Goal: Understand process/instructions: Learn about a topic

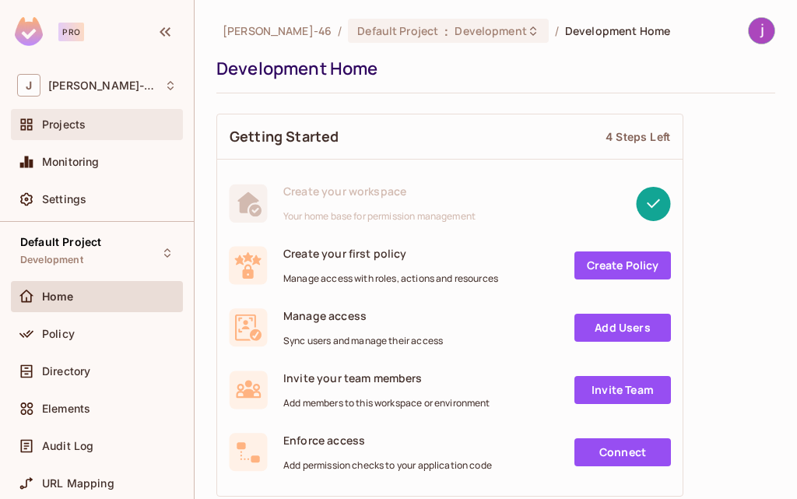
click at [80, 118] on div "Projects" at bounding box center [97, 124] width 160 height 19
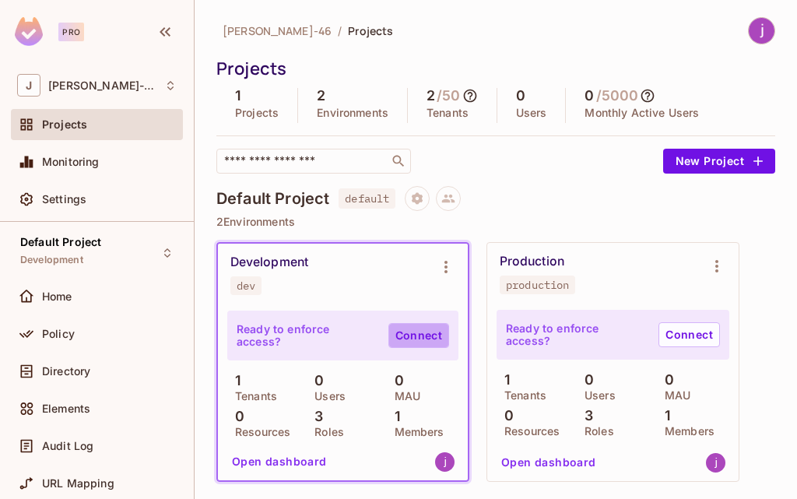
click at [393, 323] on link "Connect" at bounding box center [418, 335] width 61 height 25
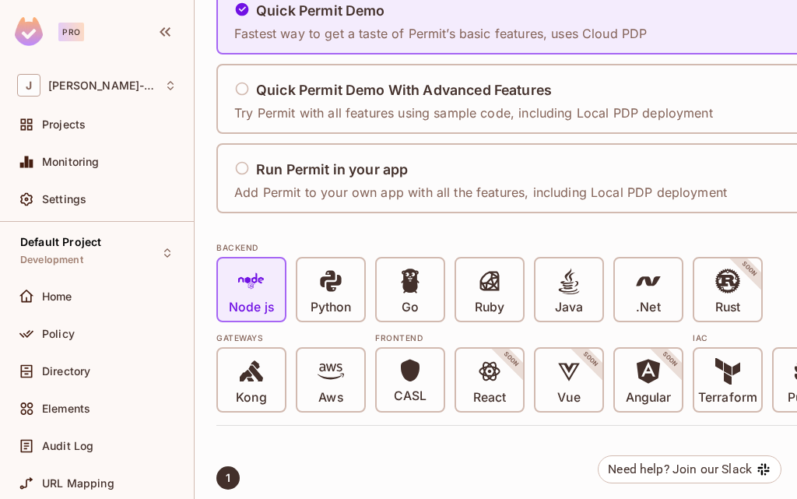
scroll to position [700, 0]
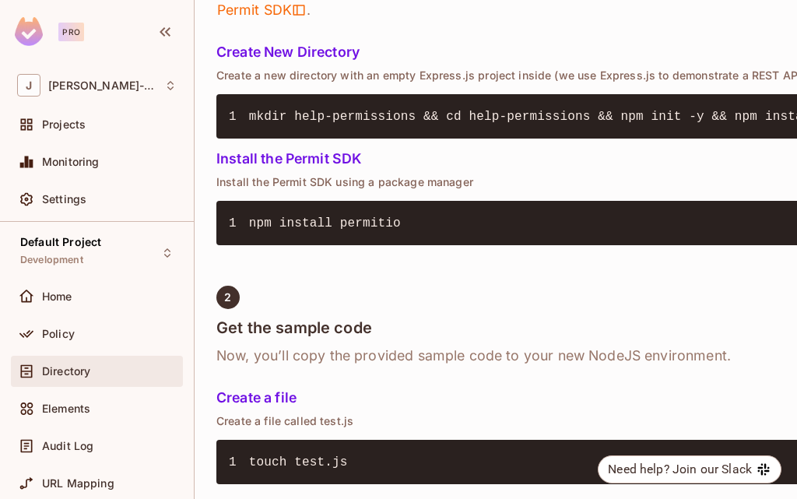
click at [52, 365] on span "Directory" at bounding box center [66, 371] width 48 height 12
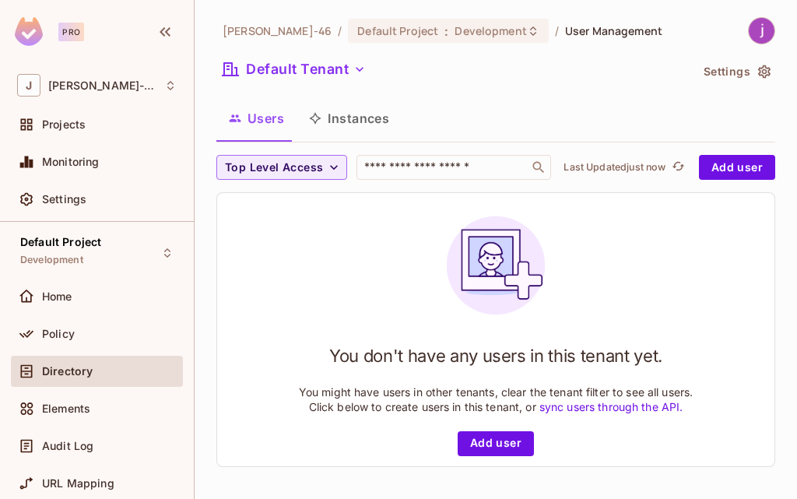
click at [349, 125] on button "Instances" at bounding box center [348, 118] width 105 height 39
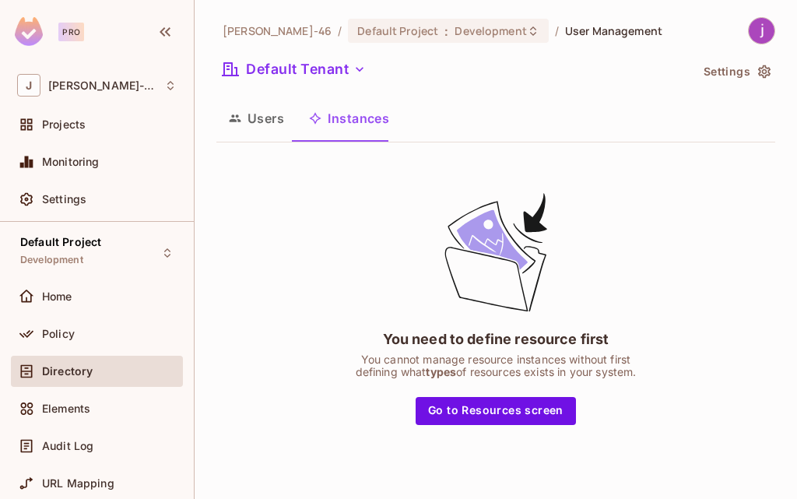
scroll to position [156, 0]
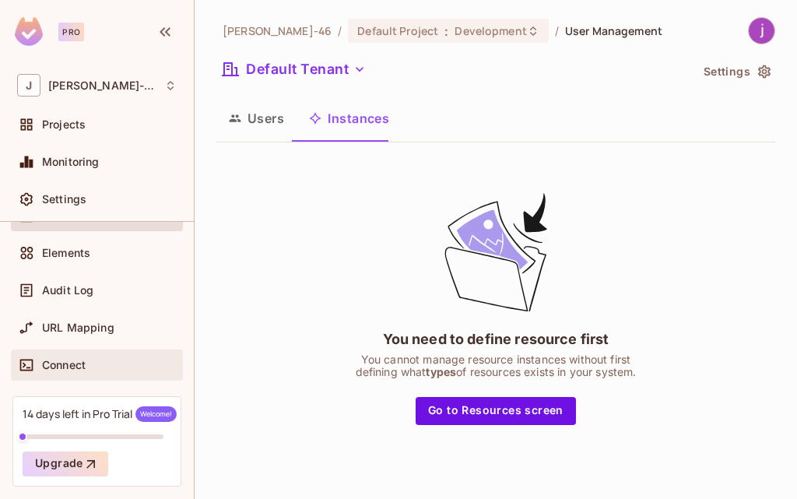
click at [57, 363] on span "Connect" at bounding box center [64, 365] width 44 height 12
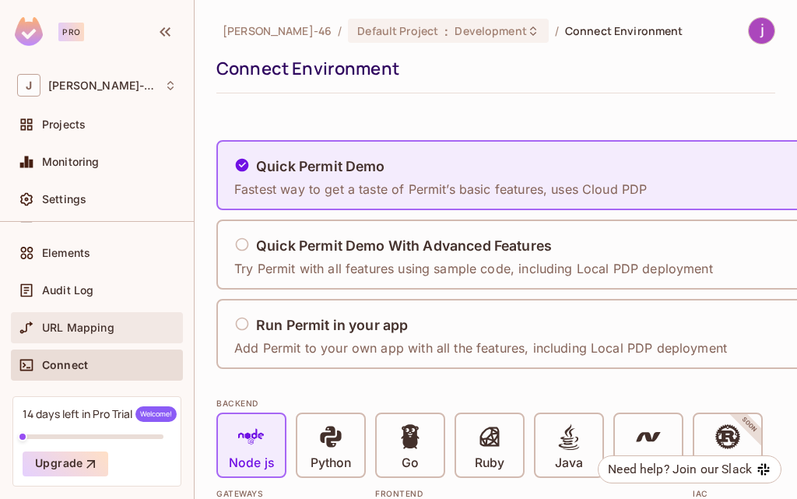
click at [72, 327] on span "URL Mapping" at bounding box center [78, 327] width 72 height 12
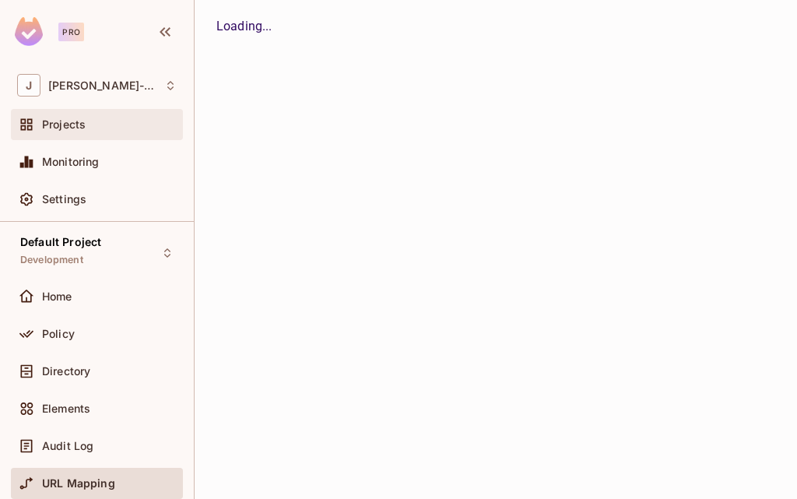
click at [65, 118] on div "Projects" at bounding box center [97, 124] width 160 height 19
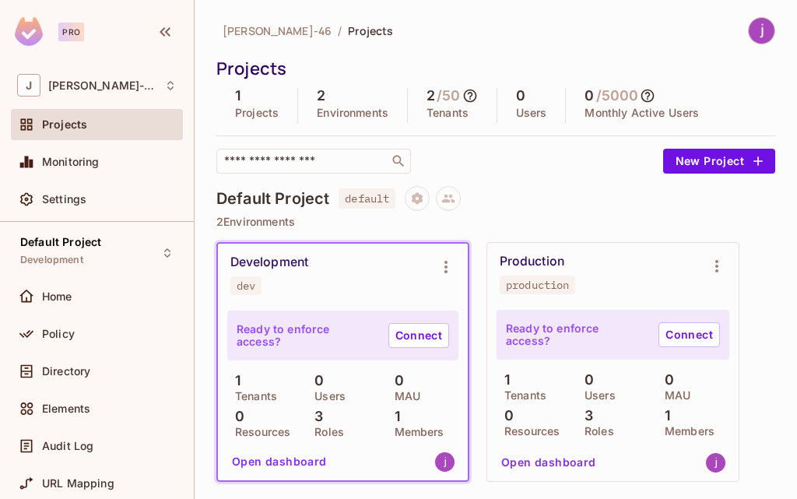
scroll to position [156, 0]
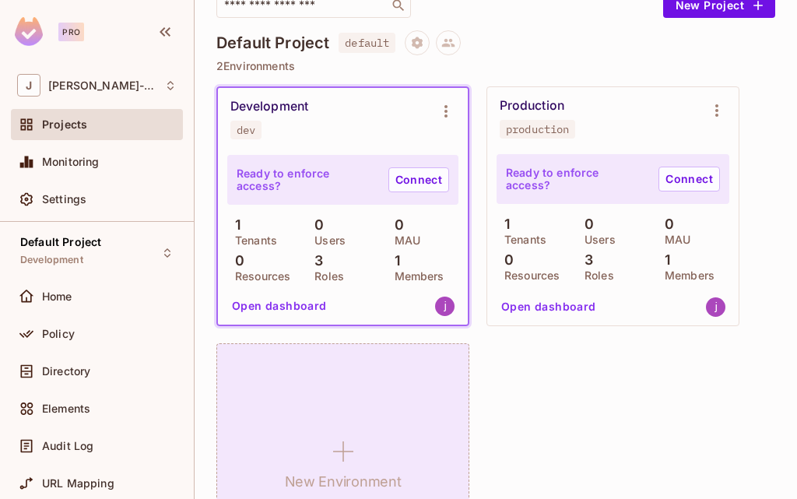
click at [344, 433] on icon at bounding box center [343, 451] width 37 height 37
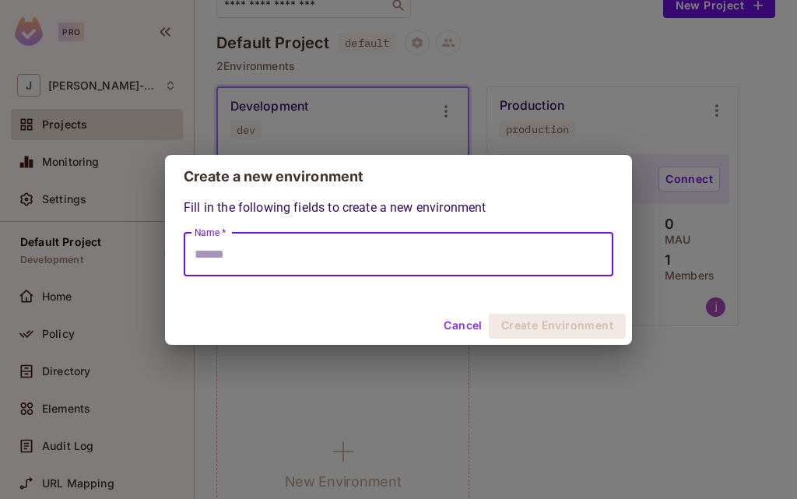
click at [294, 260] on input "Name *" at bounding box center [399, 255] width 430 height 44
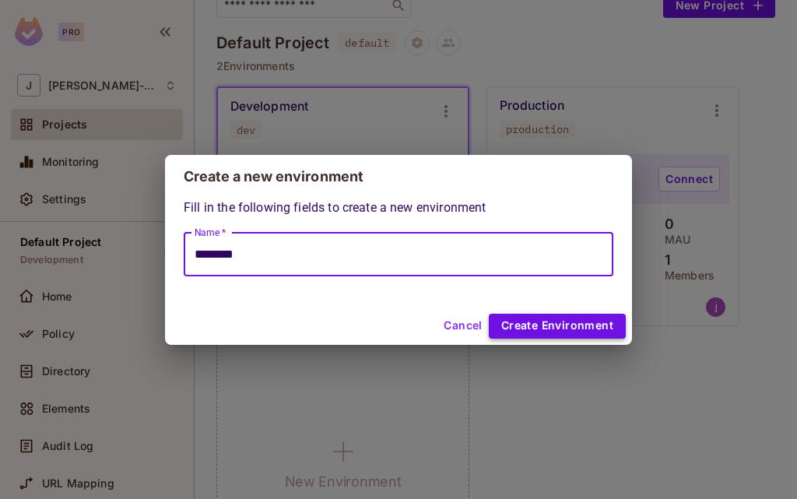
type input "********"
click at [541, 328] on button "Create Environment" at bounding box center [557, 326] width 137 height 25
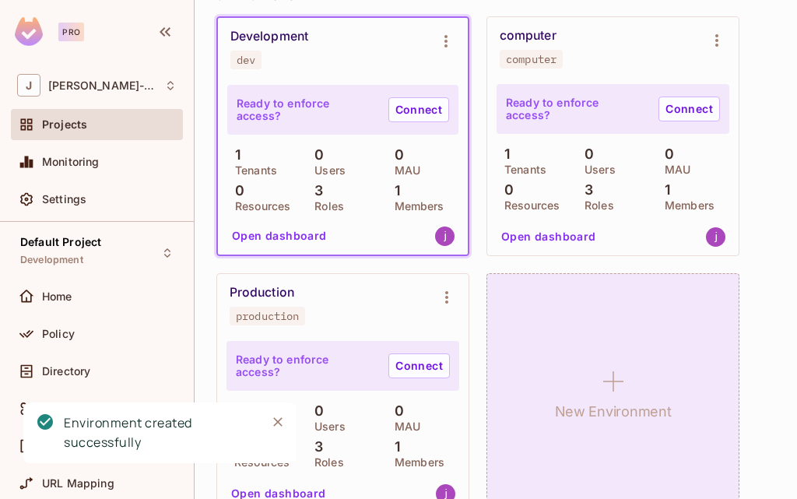
scroll to position [70, 0]
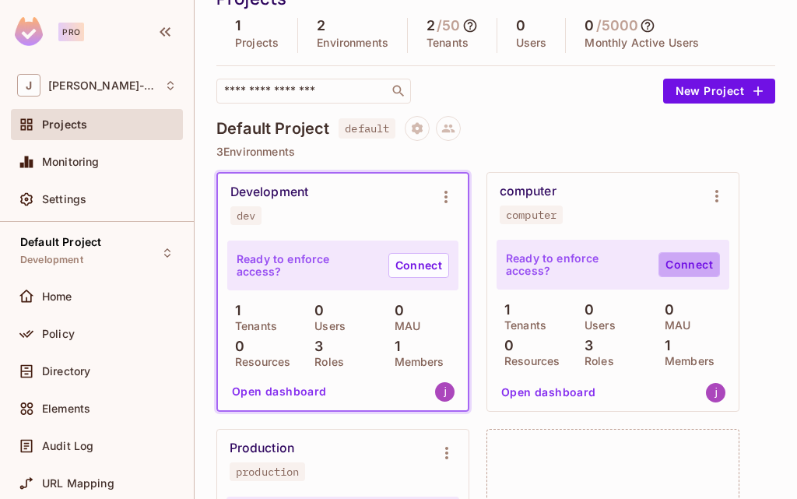
click at [658, 252] on link "Connect" at bounding box center [688, 264] width 61 height 25
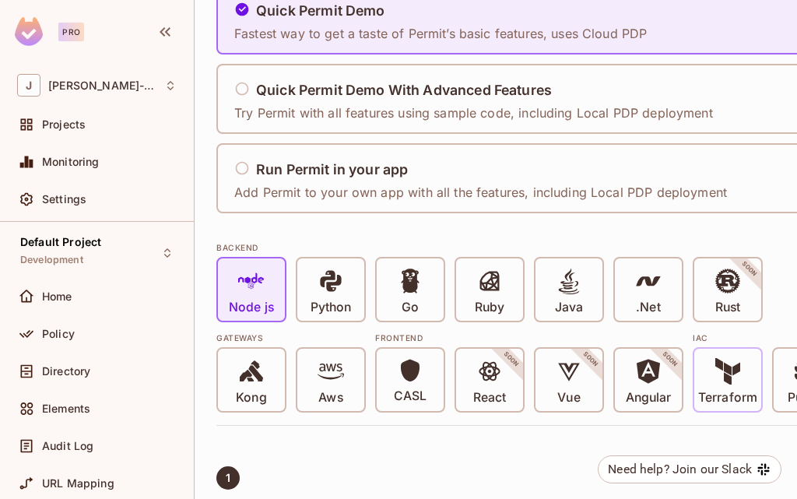
scroll to position [311, 0]
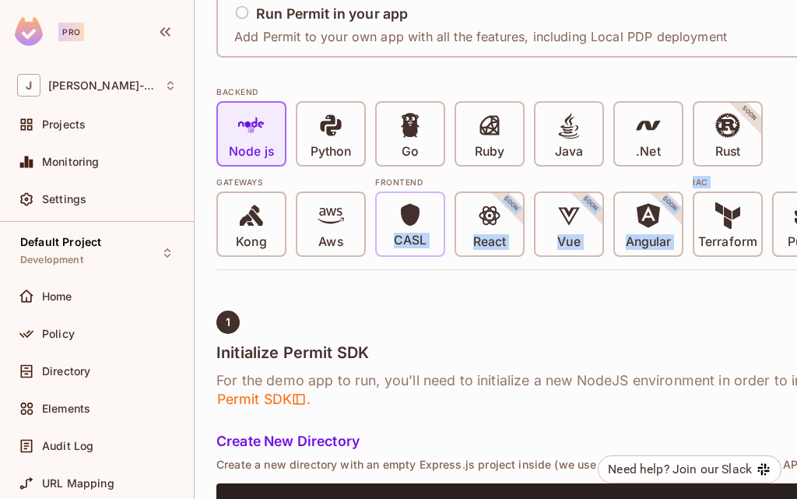
drag, startPoint x: 711, startPoint y: 223, endPoint x: 375, endPoint y: 240, distance: 336.6
click at [375, 240] on div "Gateways Kong Aws Frontend CASL React SOON Vue SOON Angular SOON IAC Terraform …" at bounding box center [566, 212] width 700 height 90
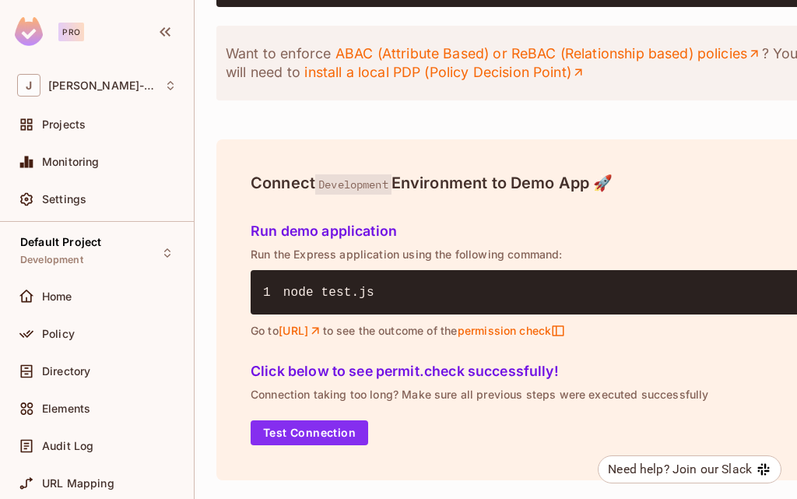
scroll to position [2068, 0]
click at [73, 375] on span "Directory" at bounding box center [66, 371] width 48 height 12
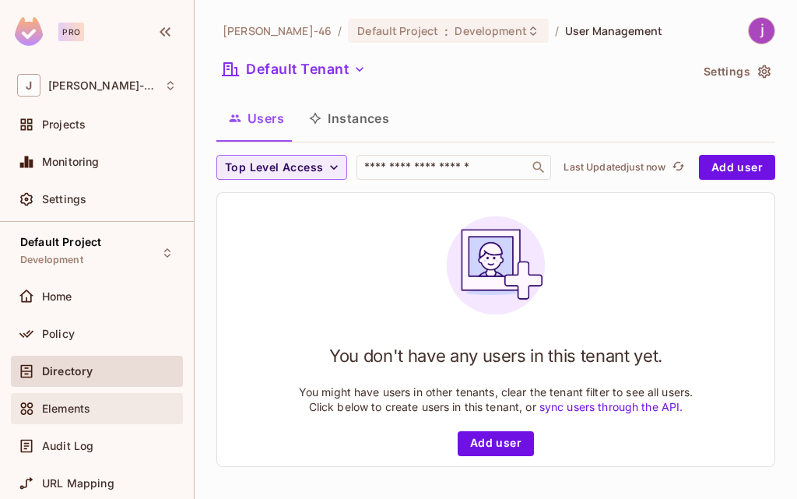
click at [48, 419] on div "Elements" at bounding box center [97, 408] width 172 height 31
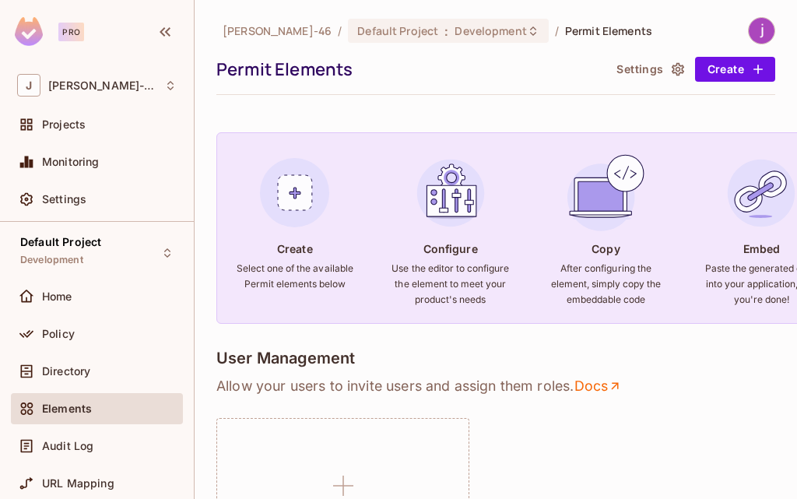
scroll to position [156, 0]
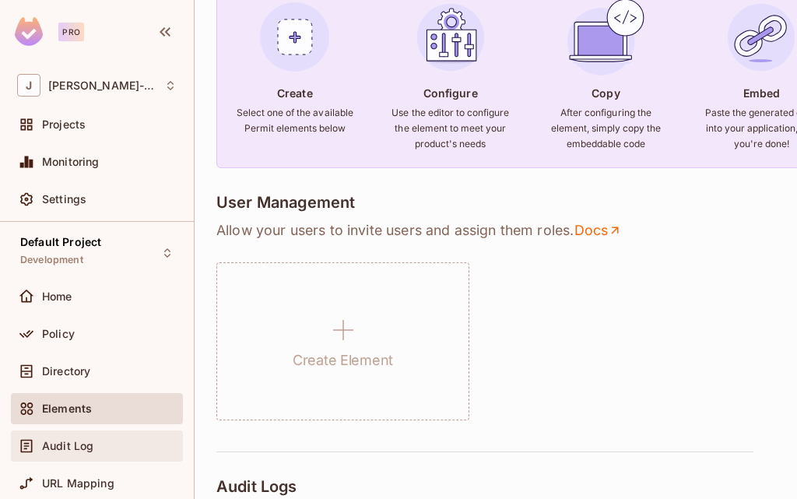
click at [106, 448] on div "Audit Log" at bounding box center [109, 446] width 135 height 12
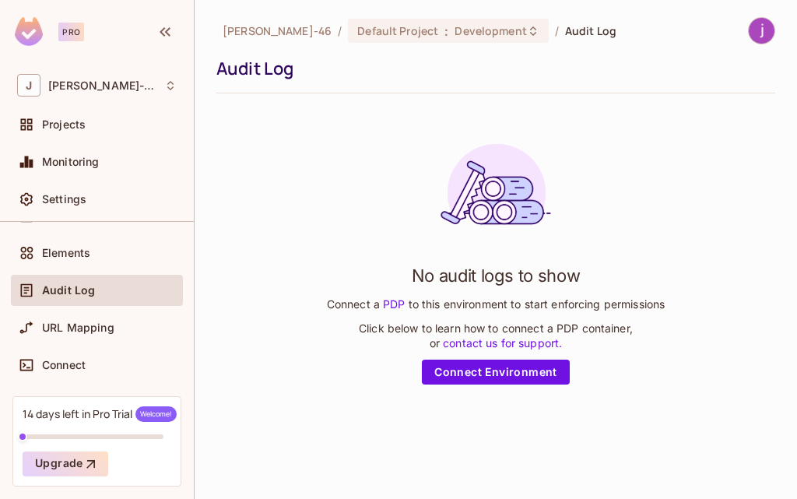
scroll to position [205, 0]
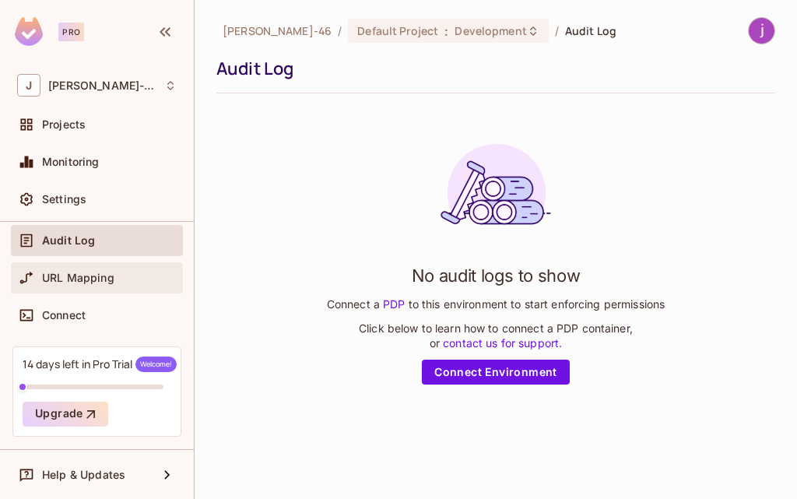
click at [99, 272] on span "URL Mapping" at bounding box center [78, 278] width 72 height 12
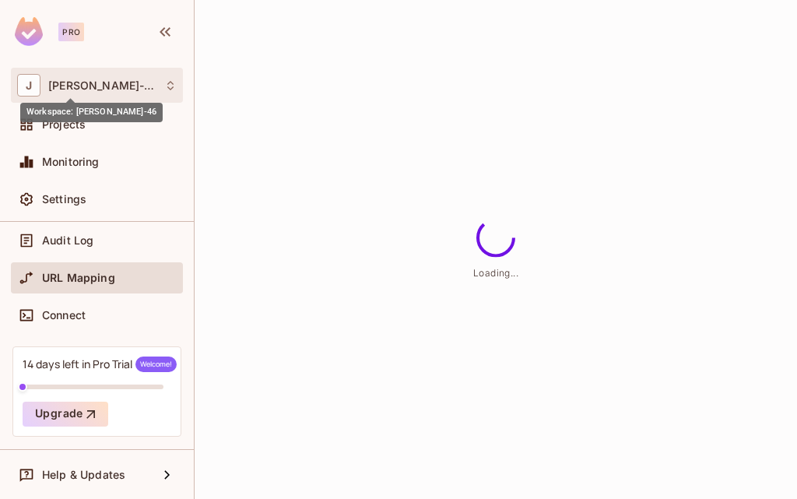
click at [48, 91] on span "[PERSON_NAME]-46" at bounding box center [102, 85] width 108 height 12
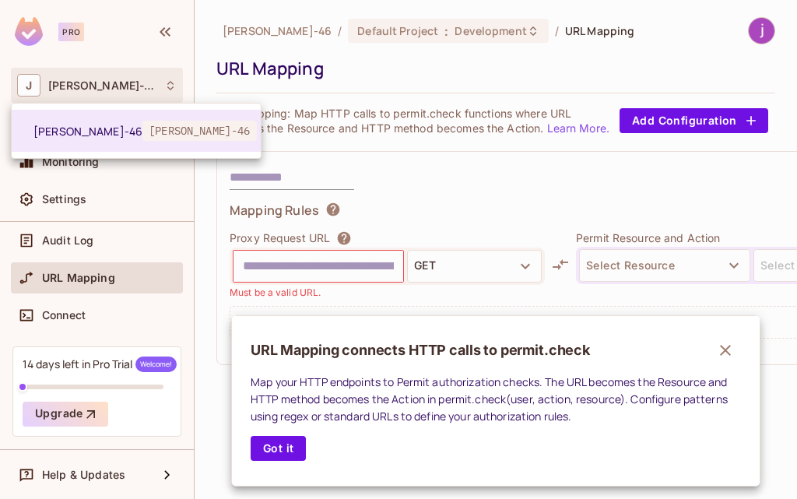
click at [395, 69] on div at bounding box center [398, 249] width 797 height 499
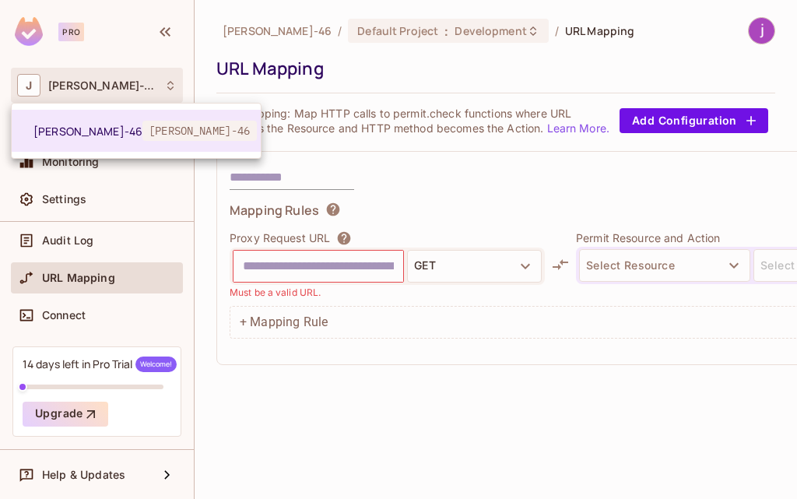
click at [465, 219] on div at bounding box center [398, 249] width 797 height 499
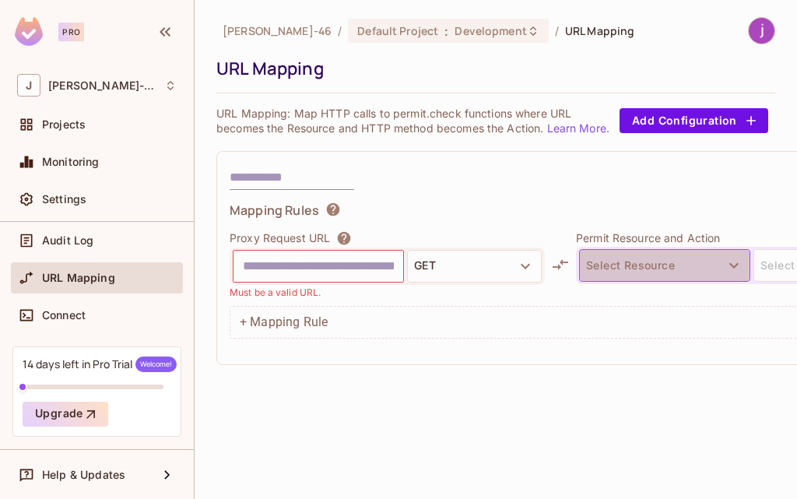
click at [730, 262] on icon "button" at bounding box center [734, 265] width 19 height 19
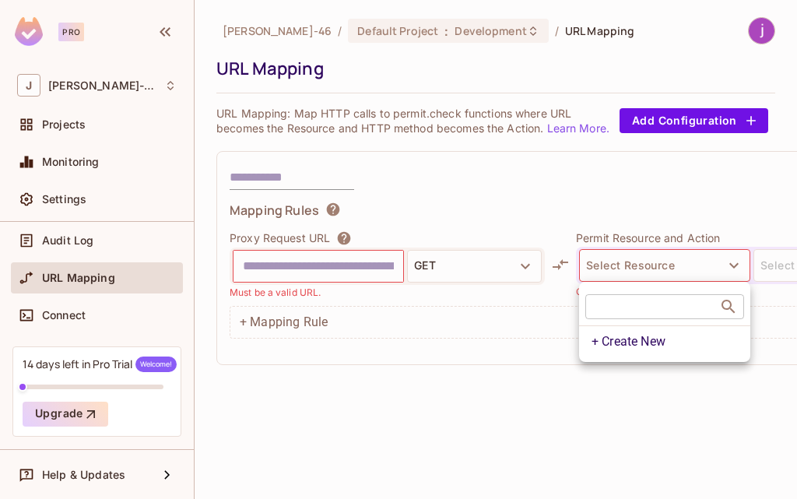
click at [565, 183] on div at bounding box center [398, 249] width 797 height 499
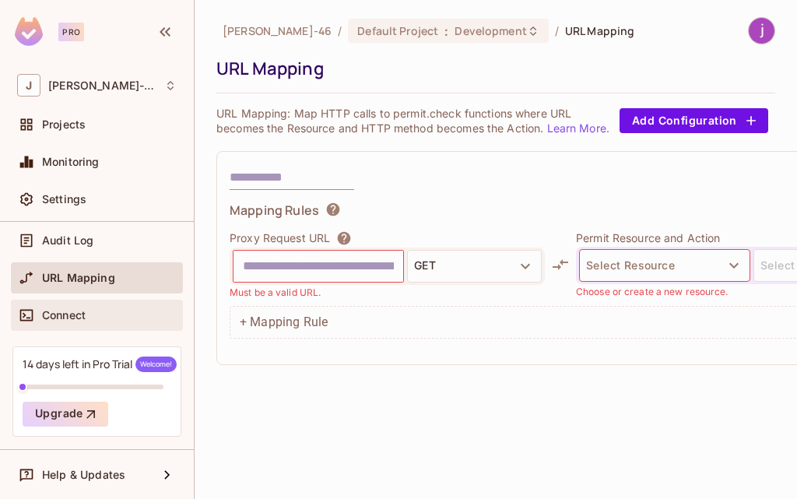
click at [51, 319] on span "Connect" at bounding box center [64, 315] width 44 height 12
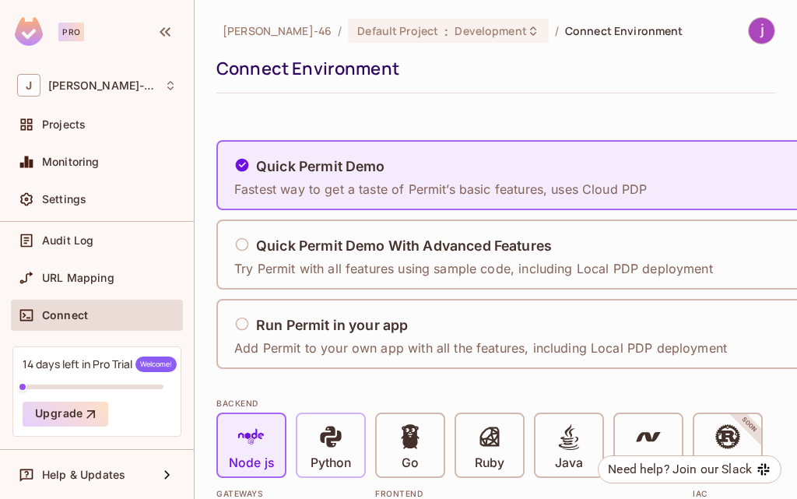
scroll to position [156, 0]
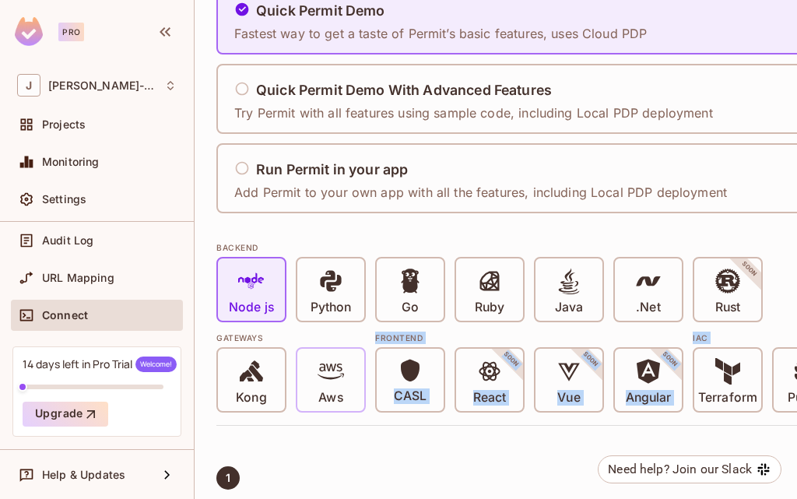
drag, startPoint x: 739, startPoint y: 382, endPoint x: 324, endPoint y: 407, distance: 415.5
click at [336, 411] on div "Gateways Kong Aws Frontend CASL React SOON Vue SOON Angular SOON IAC Terraform …" at bounding box center [566, 367] width 700 height 90
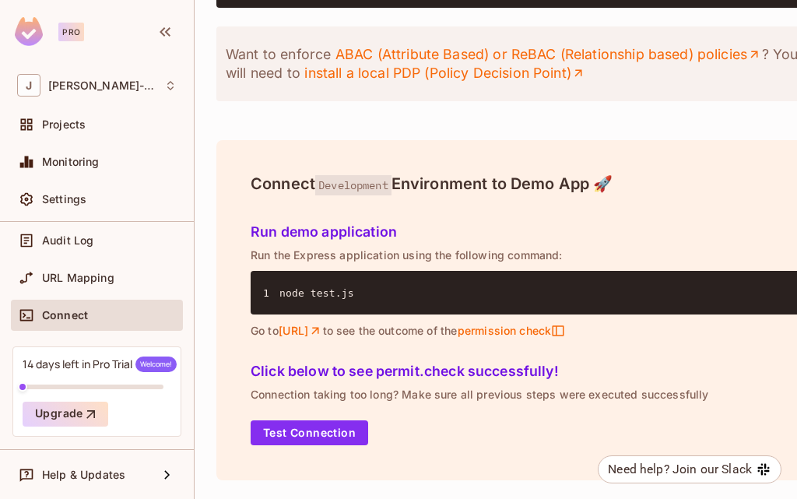
scroll to position [2075, 0]
click at [330, 287] on span "node test.js" at bounding box center [316, 293] width 75 height 12
click at [565, 324] on icon at bounding box center [558, 331] width 14 height 14
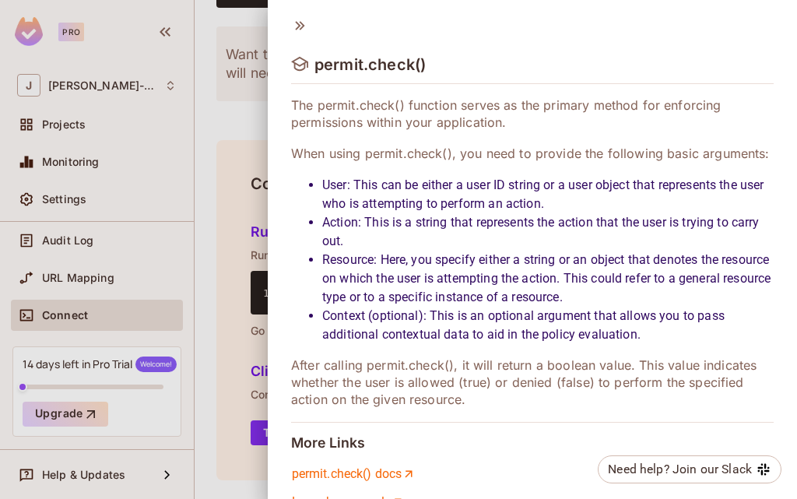
click at [250, 105] on div at bounding box center [398, 249] width 797 height 499
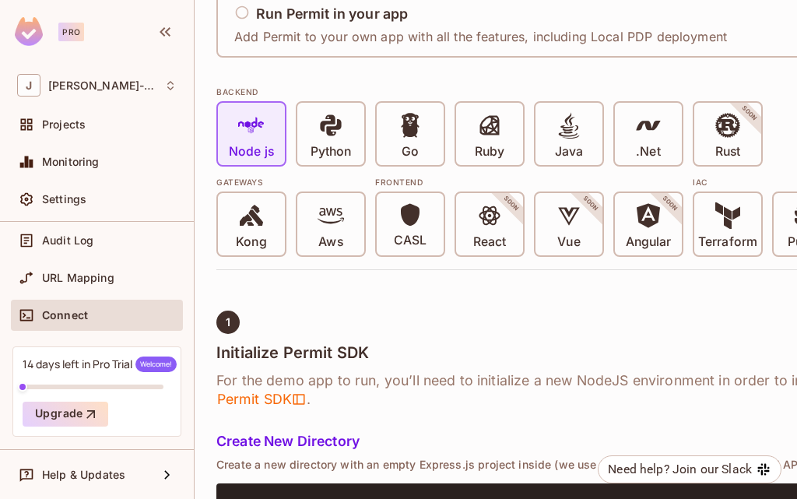
scroll to position [467, 0]
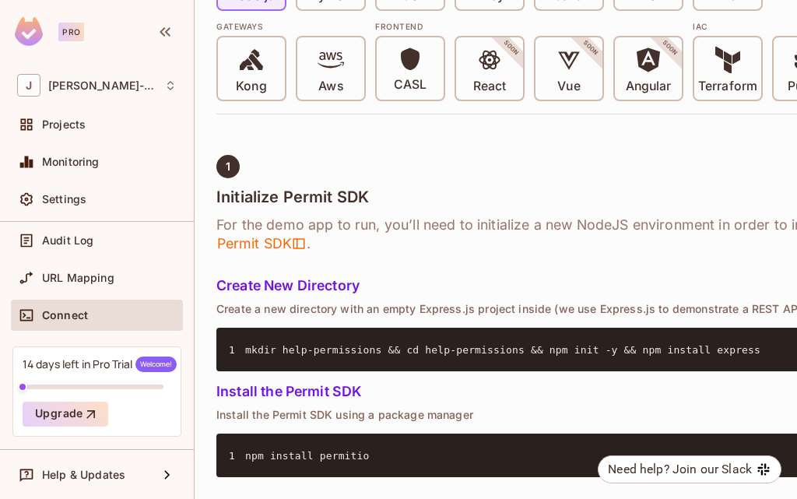
click at [205, 459] on div "[PERSON_NAME]-46 / Default Project : Development / Connect Environment Connect …" at bounding box center [496, 249] width 602 height 499
click at [672, 348] on span "mkdir help-permissions && cd help-permissions && npm init -y && npm install exp…" at bounding box center [502, 350] width 515 height 12
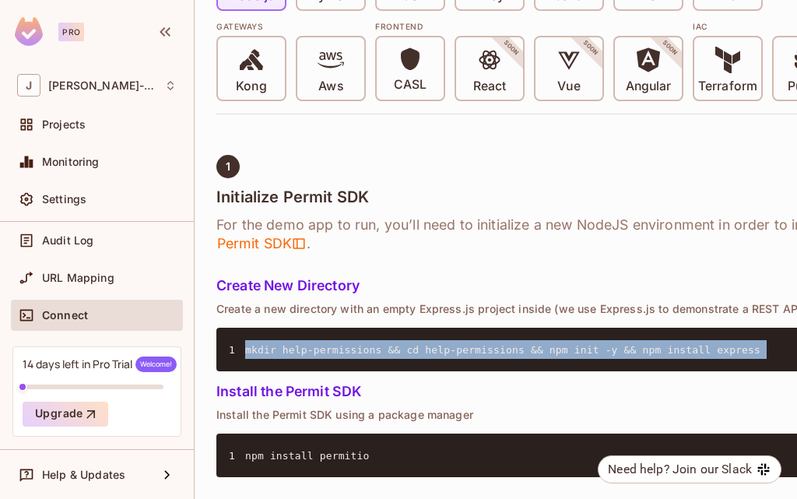
click at [672, 348] on span "mkdir help-permissions && cd help-permissions && npm init -y && npm install exp…" at bounding box center [502, 350] width 515 height 12
copy div "mkdir help-permissions && cd help-permissions && npm init -y && npm install exp…"
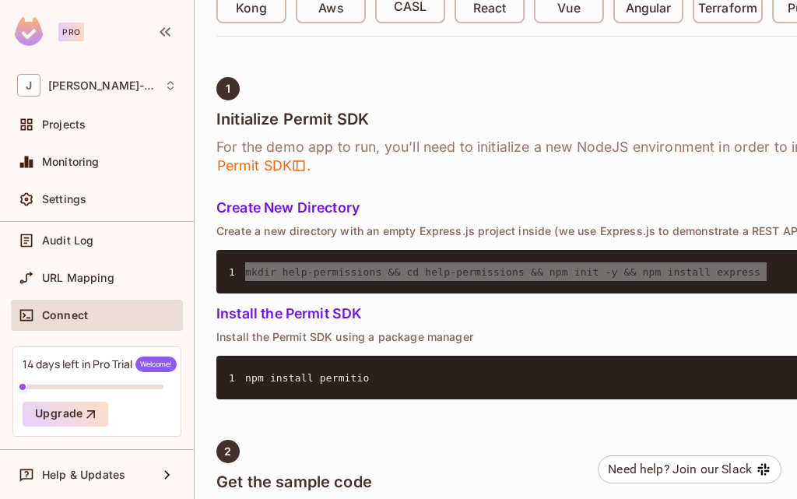
scroll to position [623, 0]
